Goal: Navigation & Orientation: Find specific page/section

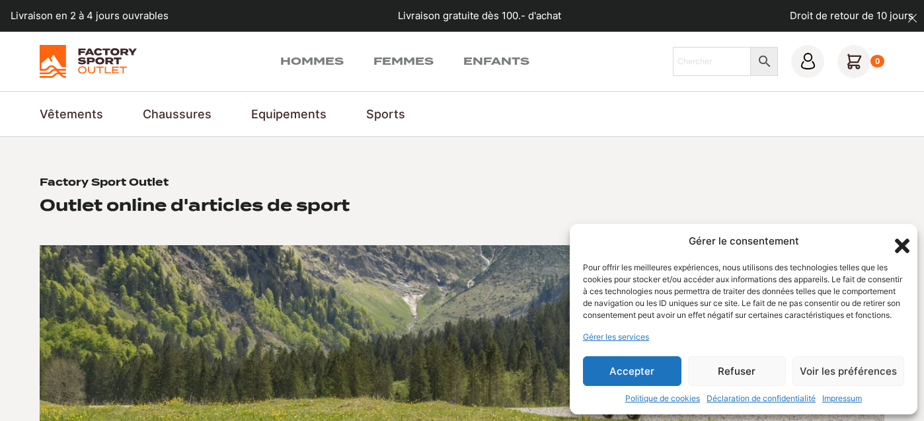
click at [911, 17] on icon "dismiss" at bounding box center [913, 18] width 10 height 10
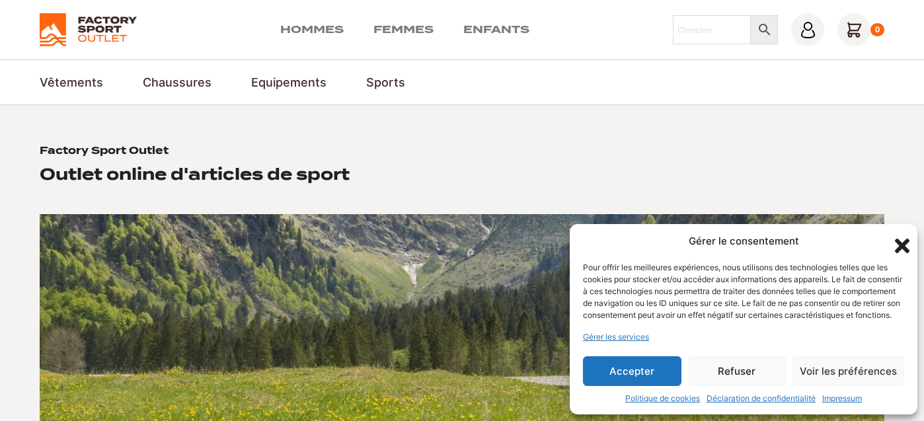
scroll to position [7, 0]
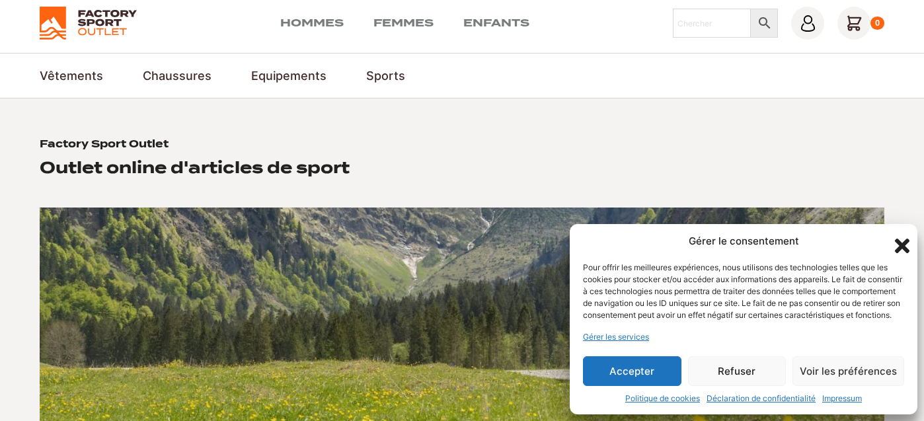
click at [908, 239] on icon "Fermer la boîte de dialogue" at bounding box center [902, 246] width 15 height 15
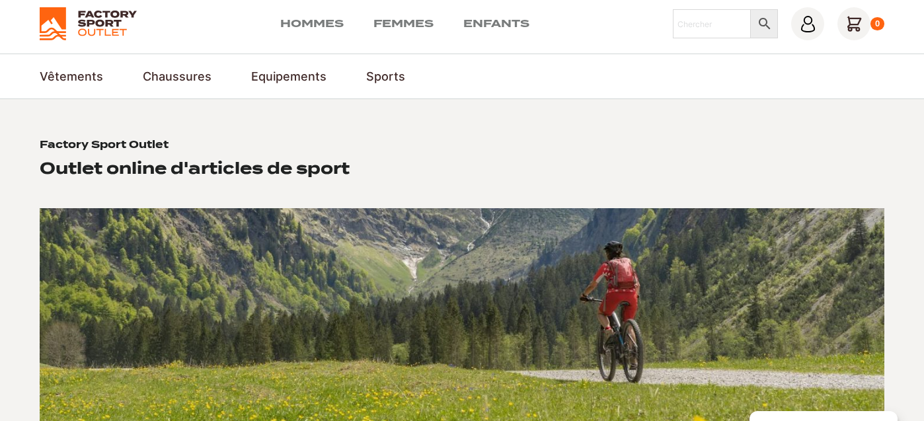
scroll to position [0, 0]
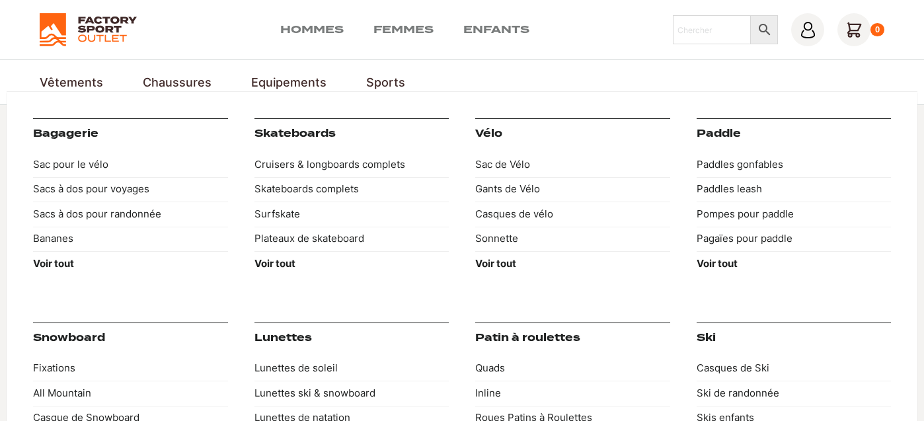
click at [295, 83] on link "Equipements" at bounding box center [288, 82] width 75 height 18
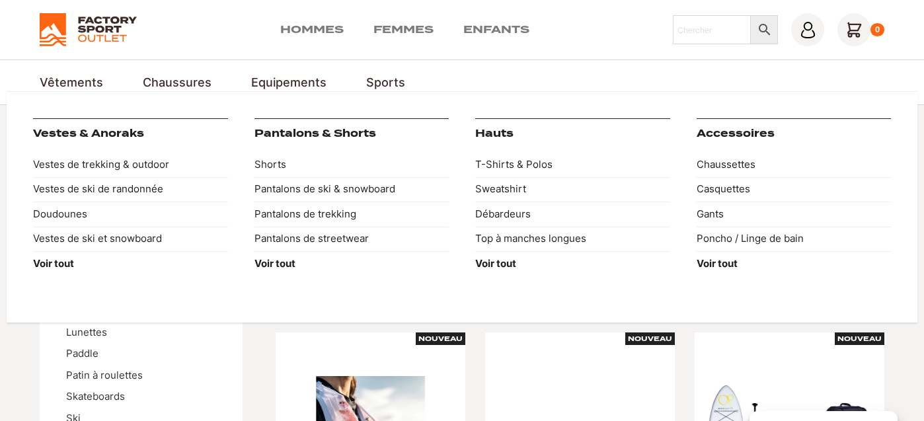
click at [85, 80] on link "Vêtements" at bounding box center [71, 82] width 63 height 18
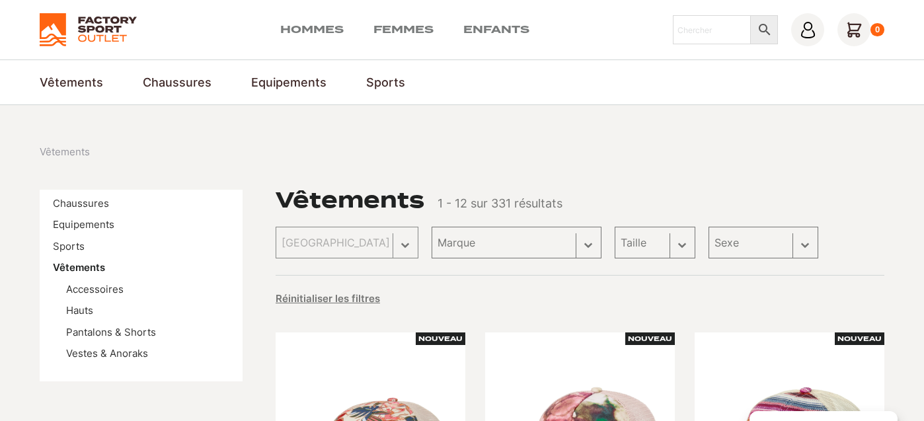
click at [84, 33] on img at bounding box center [88, 29] width 97 height 33
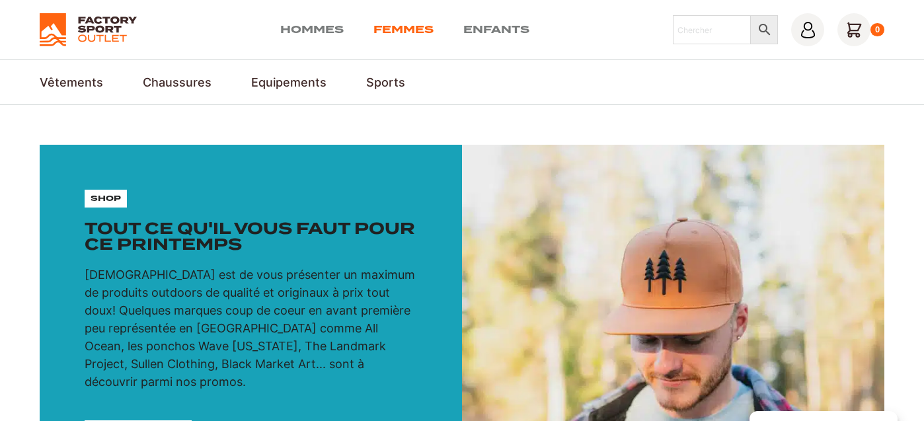
click at [412, 28] on link "Femmes" at bounding box center [404, 30] width 60 height 16
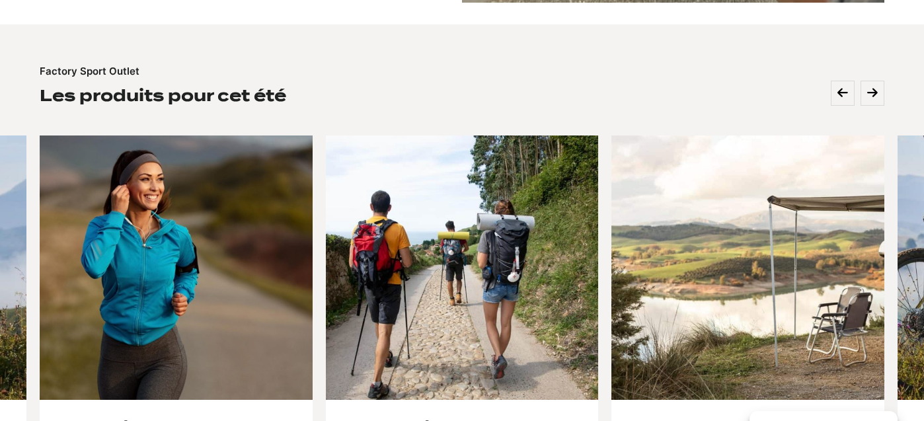
scroll to position [539, 0]
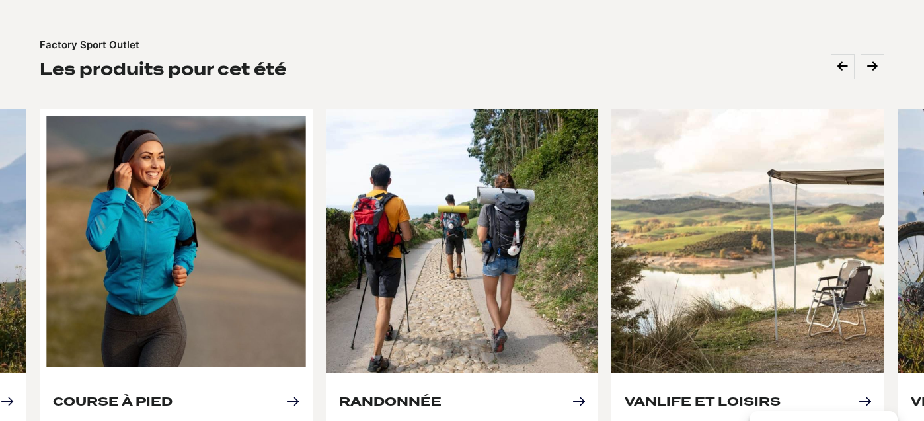
click at [173, 395] on link "Course à pied" at bounding box center [113, 402] width 120 height 14
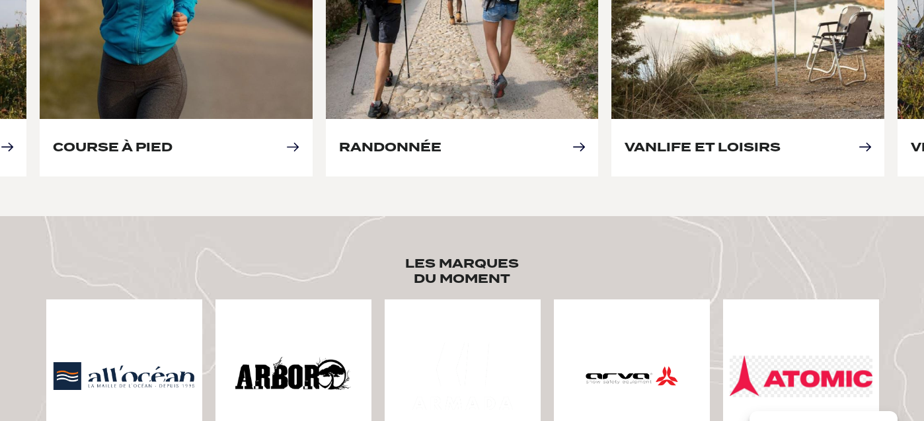
scroll to position [873, 0]
